Goal: Transaction & Acquisition: Purchase product/service

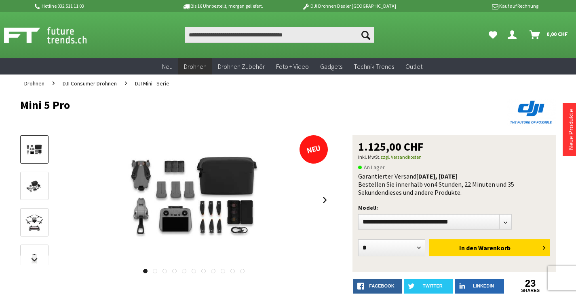
click at [148, 83] on span "DJI Mini - Serie" at bounding box center [152, 83] width 34 height 7
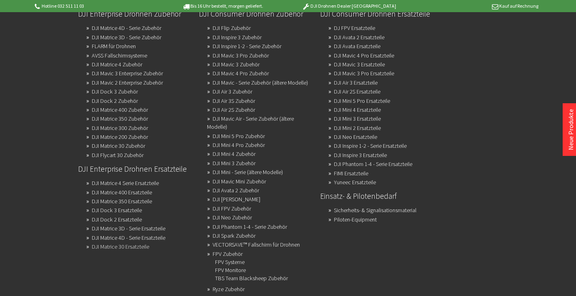
scroll to position [81, 0]
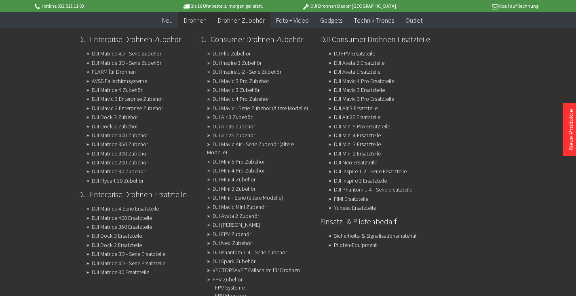
click at [365, 126] on link "DJI Mini 5 Pro Ersatzteile" at bounding box center [362, 126] width 56 height 11
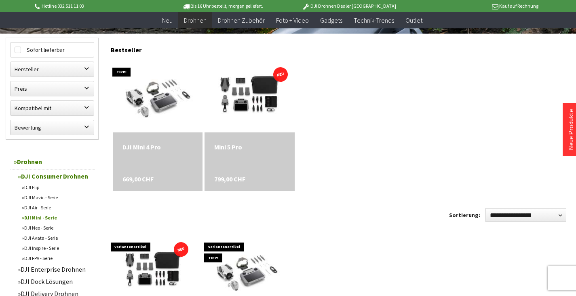
scroll to position [121, 0]
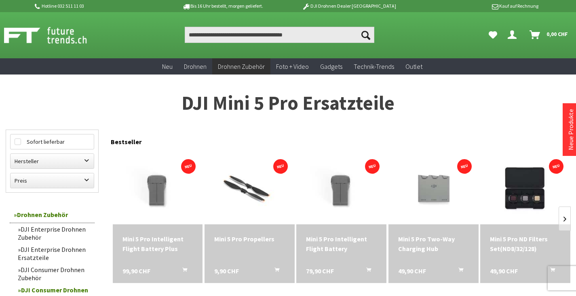
scroll to position [40, 0]
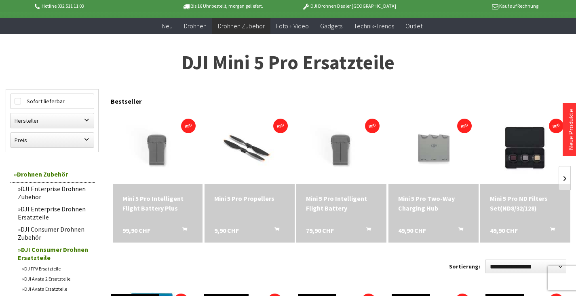
click at [148, 199] on div "Mini 5 Pro Intelligent Flight Battery Plus" at bounding box center [158, 202] width 71 height 19
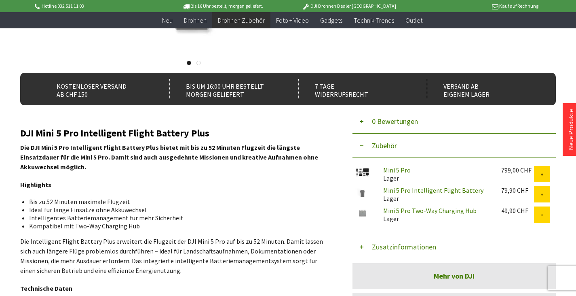
scroll to position [162, 0]
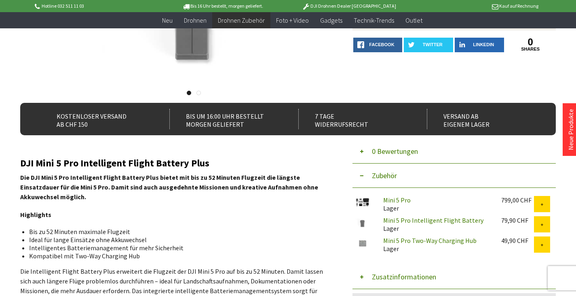
click at [410, 218] on link "Mini 5 Pro Intelligent Flight Battery" at bounding box center [434, 220] width 100 height 8
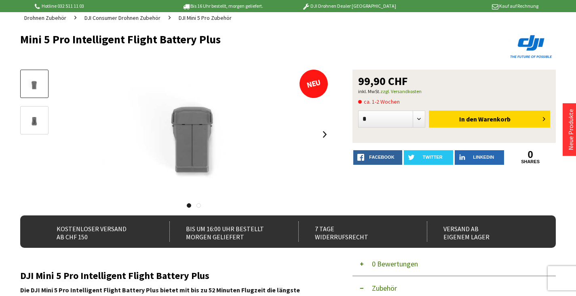
scroll to position [0, 0]
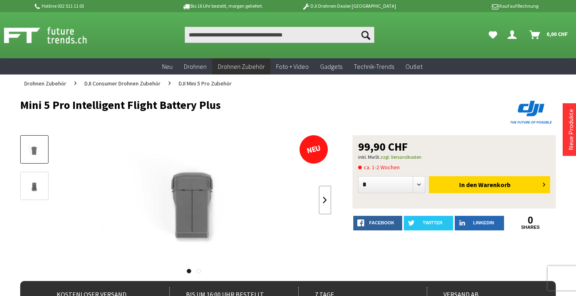
click at [322, 197] on link at bounding box center [325, 200] width 12 height 28
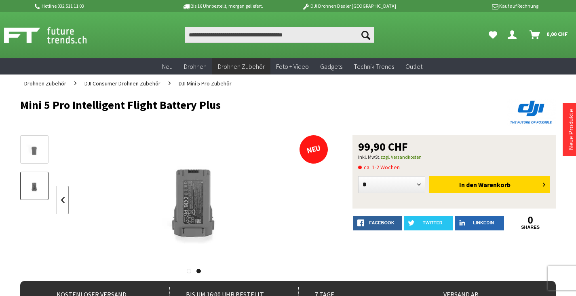
click at [62, 200] on link at bounding box center [63, 200] width 12 height 28
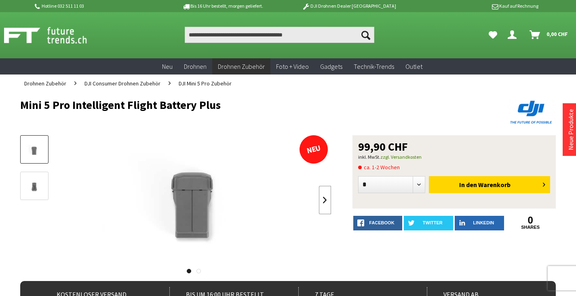
click at [325, 204] on link at bounding box center [325, 200] width 12 height 28
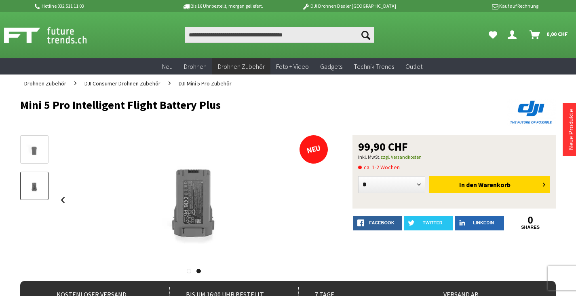
click at [325, 203] on div at bounding box center [194, 199] width 275 height 129
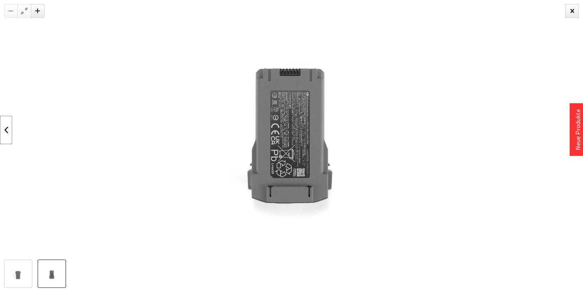
click at [4, 133] on link at bounding box center [6, 130] width 12 height 28
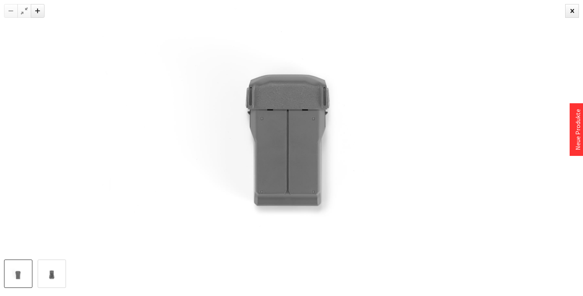
click at [4, 133] on div at bounding box center [291, 129] width 583 height 259
click at [570, 11] on div at bounding box center [572, 11] width 14 height 14
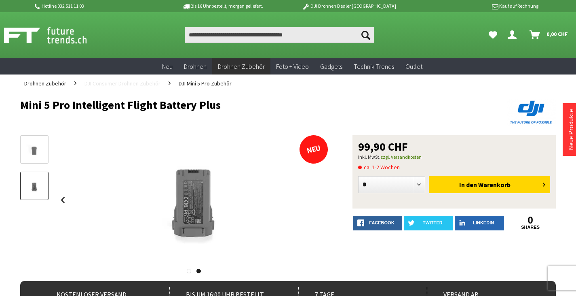
click at [125, 83] on span "DJI Consumer Drohnen Zubehör" at bounding box center [123, 83] width 76 height 7
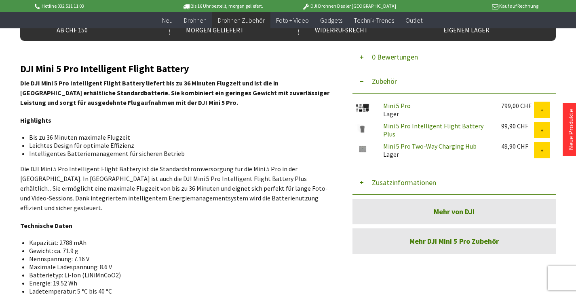
scroll to position [283, 0]
